Goal: Find specific page/section: Find specific page/section

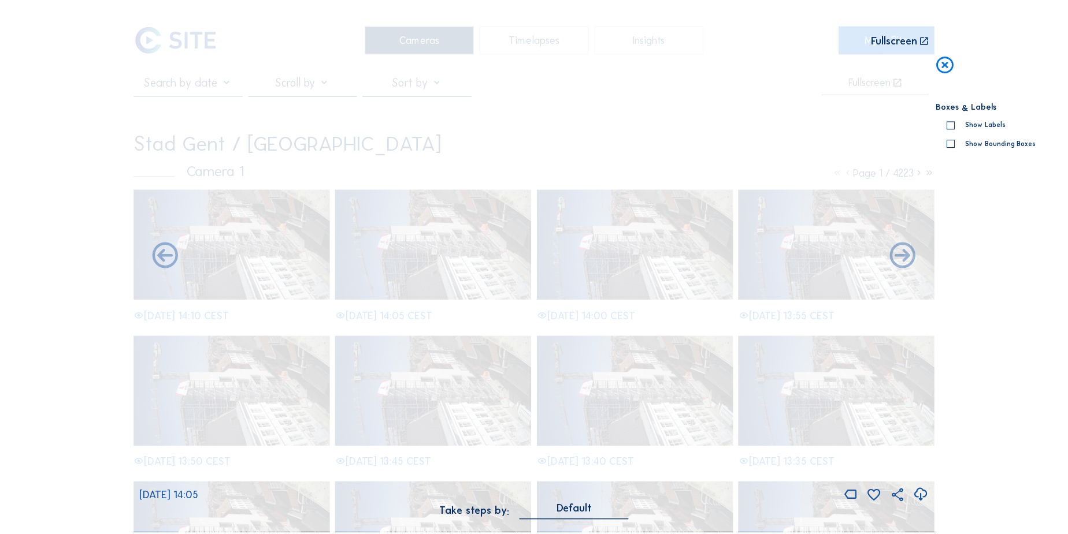
scroll to position [157, 0]
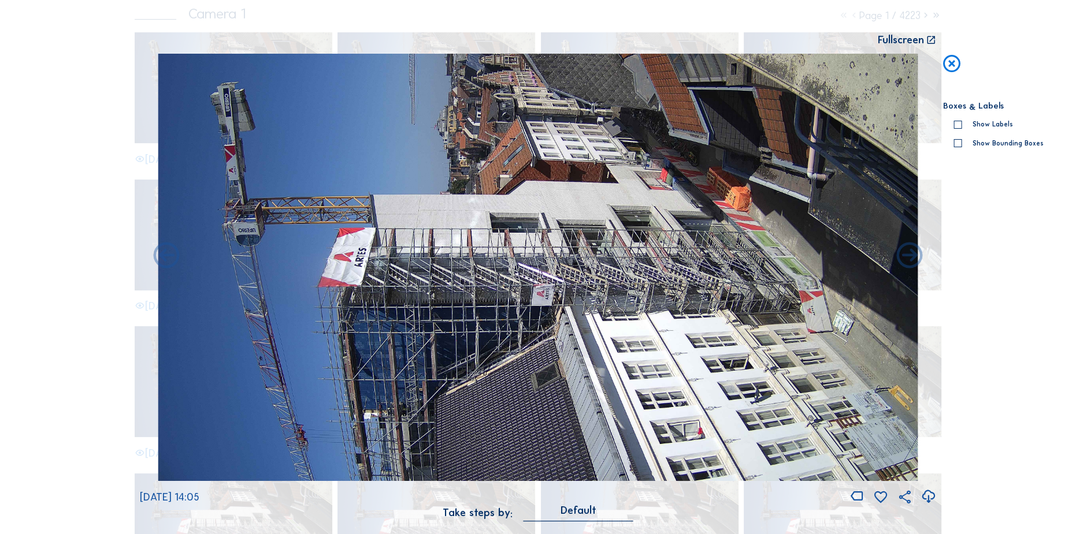
click at [951, 65] on icon at bounding box center [951, 64] width 21 height 21
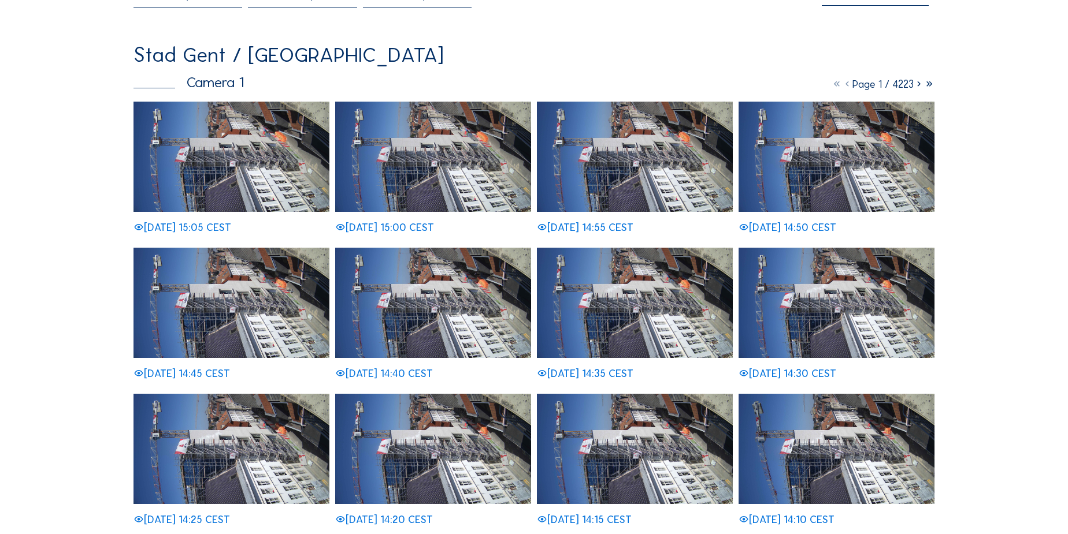
scroll to position [0, 0]
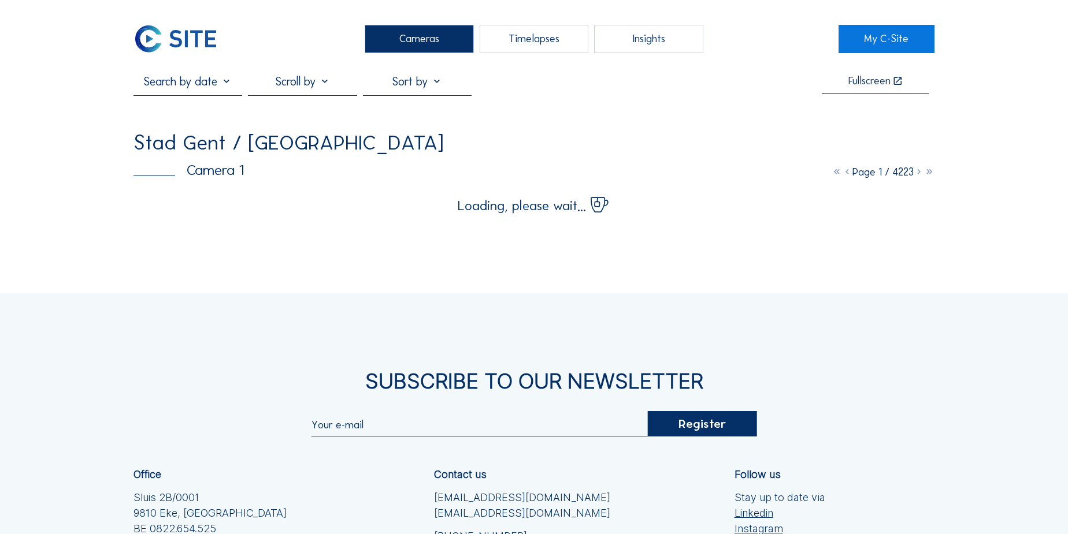
drag, startPoint x: 555, startPoint y: 33, endPoint x: 507, endPoint y: 35, distance: 48.0
click at [553, 33] on div "Timelapses" at bounding box center [533, 39] width 109 height 28
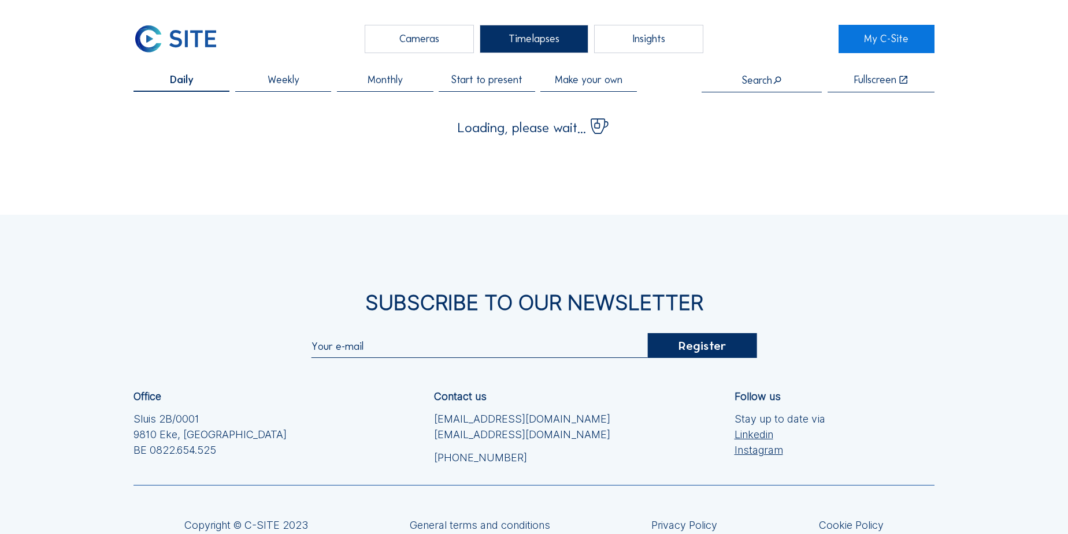
click at [405, 39] on div "Cameras" at bounding box center [419, 39] width 109 height 28
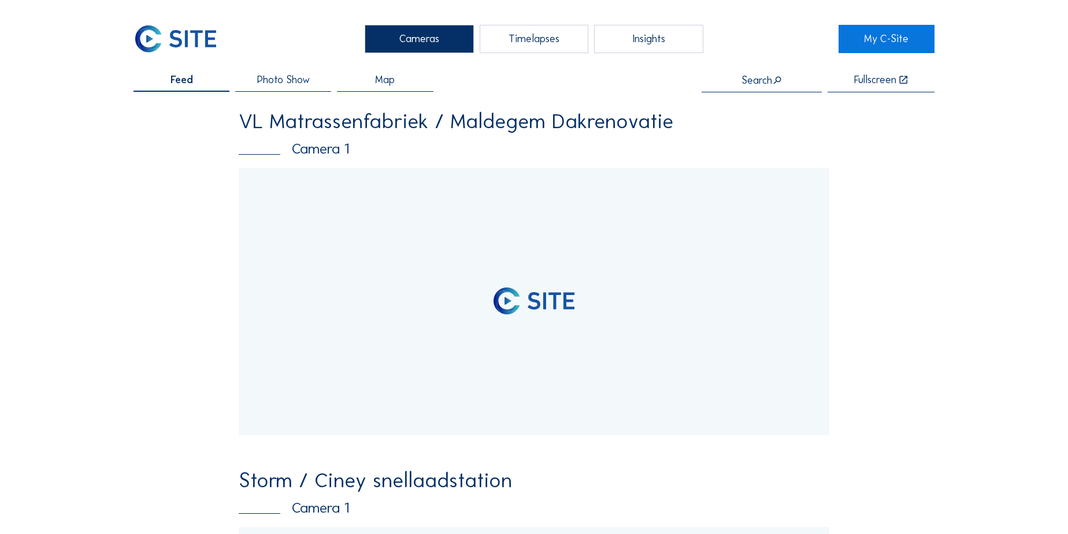
click at [754, 77] on input "text" at bounding box center [761, 81] width 120 height 12
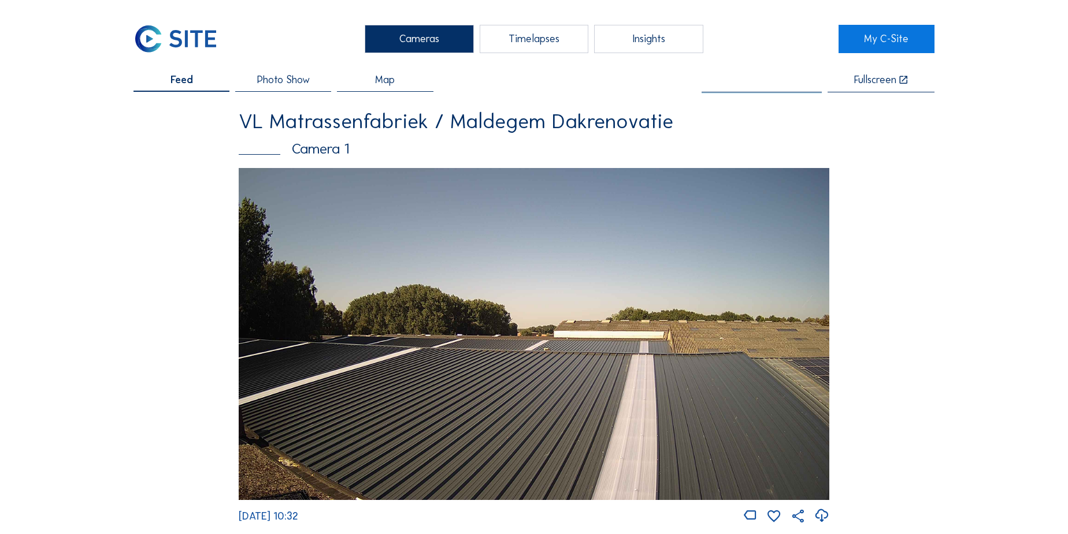
type input "r"
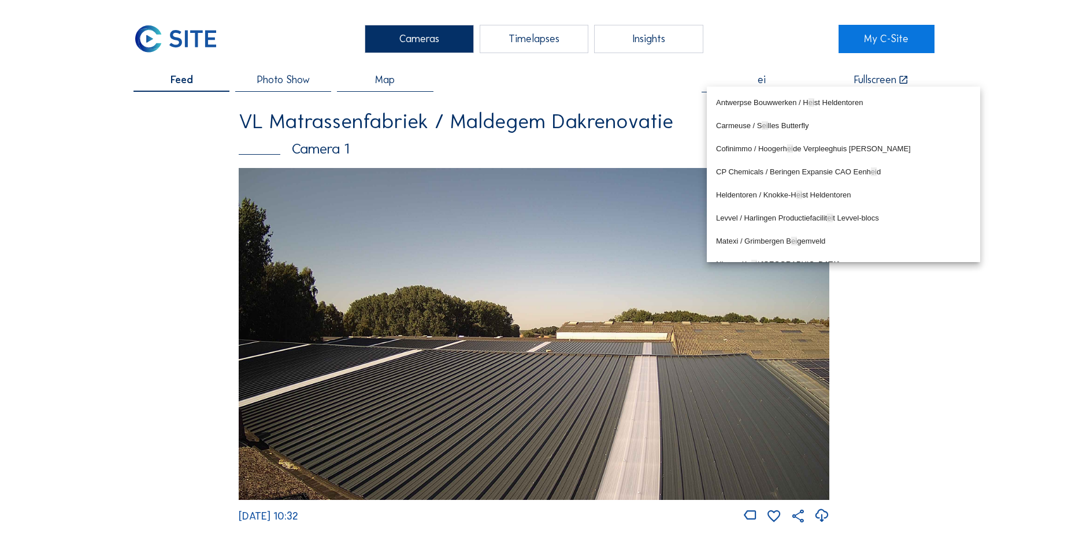
type input "e"
click at [534, 39] on div "Timelapses" at bounding box center [533, 39] width 109 height 28
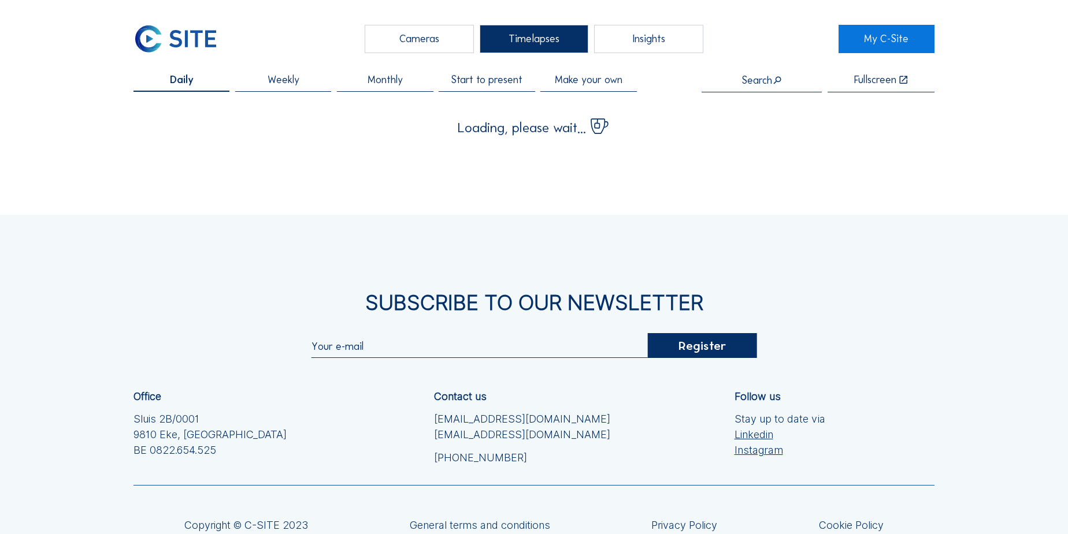
drag, startPoint x: 431, startPoint y: 39, endPoint x: 678, endPoint y: 68, distance: 248.9
click at [433, 38] on div "Cameras" at bounding box center [419, 39] width 109 height 28
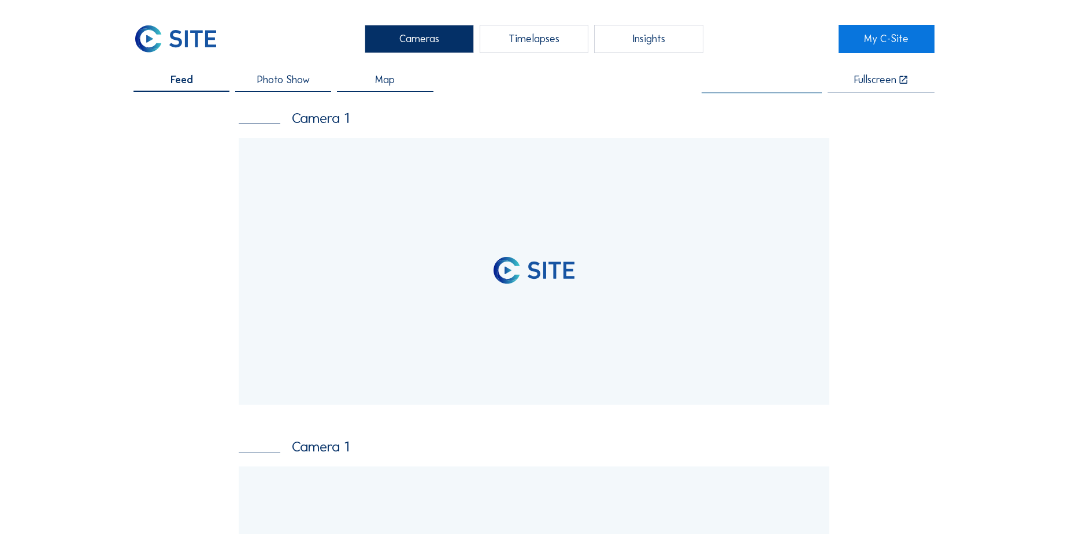
click at [770, 83] on input "text" at bounding box center [761, 81] width 120 height 12
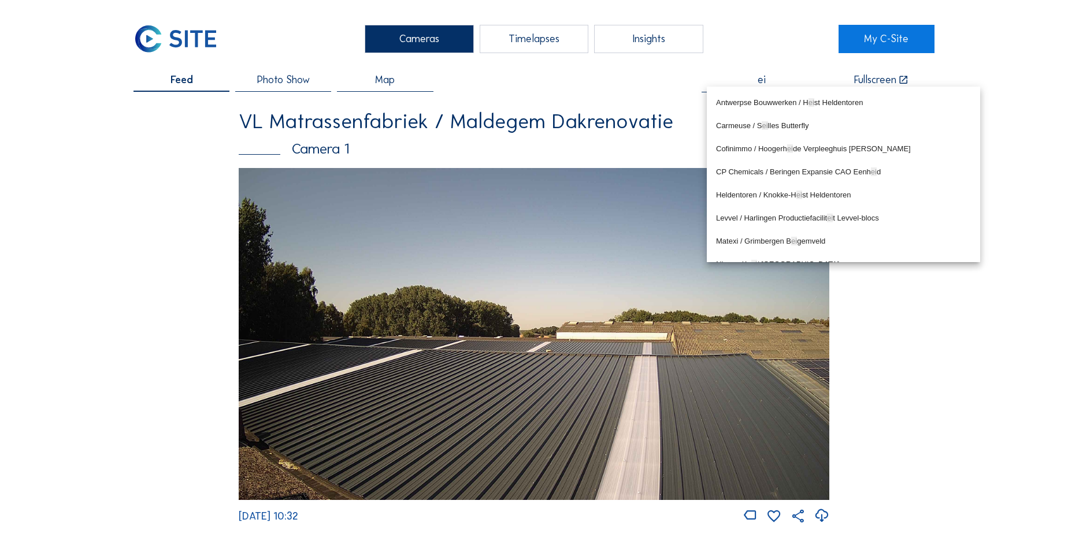
type input "e"
type input "a"
type input "e"
click at [764, 82] on input "text" at bounding box center [761, 81] width 120 height 12
type input "t"
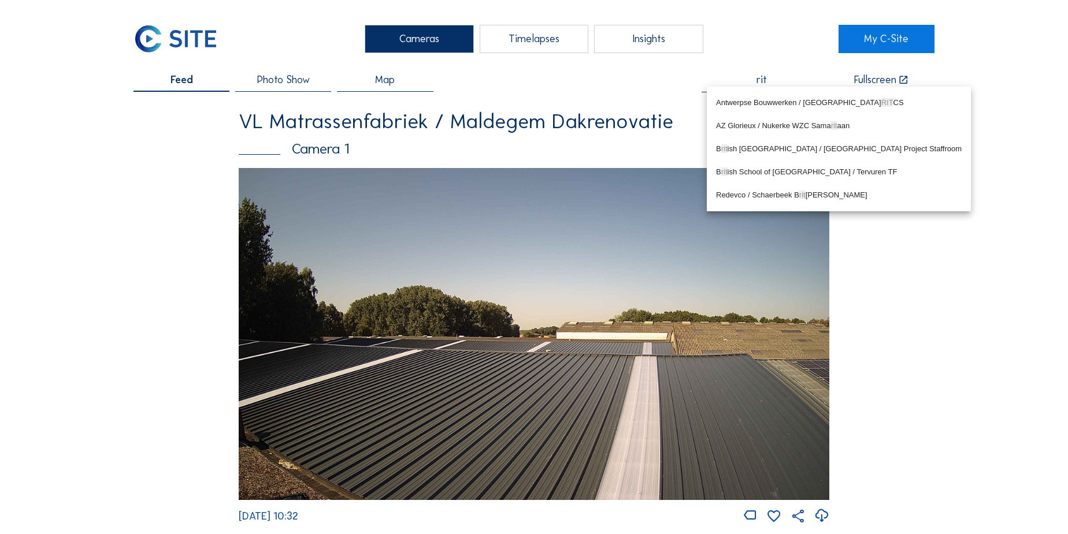
type input "rit"
